Goal: Find specific page/section: Find specific page/section

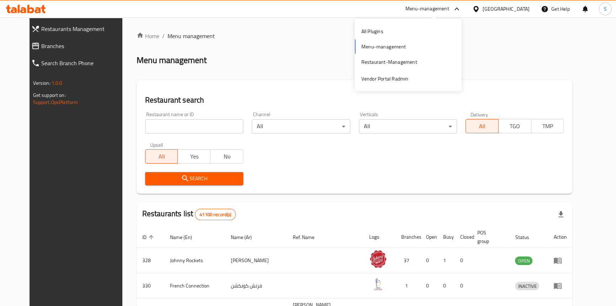
click at [418, 57] on div "Restaurant-Management" at bounding box center [389, 62] width 67 height 16
click at [412, 59] on div "Restaurant-Management" at bounding box center [389, 62] width 56 height 8
